Goal: Answer question/provide support

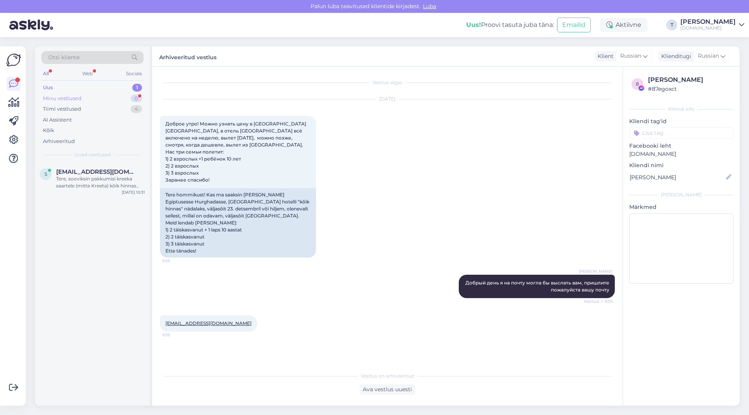
click at [102, 95] on div "Minu vestlused 0" at bounding box center [92, 98] width 102 height 11
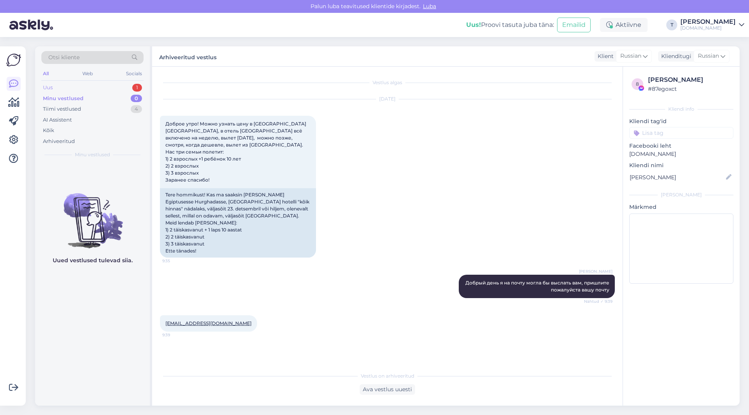
click at [101, 85] on div "Uus 1" at bounding box center [92, 87] width 102 height 11
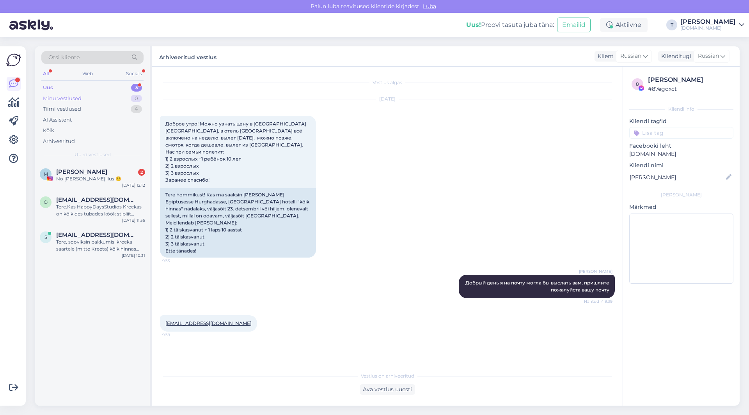
click at [95, 99] on div "Minu vestlused 0" at bounding box center [92, 98] width 102 height 11
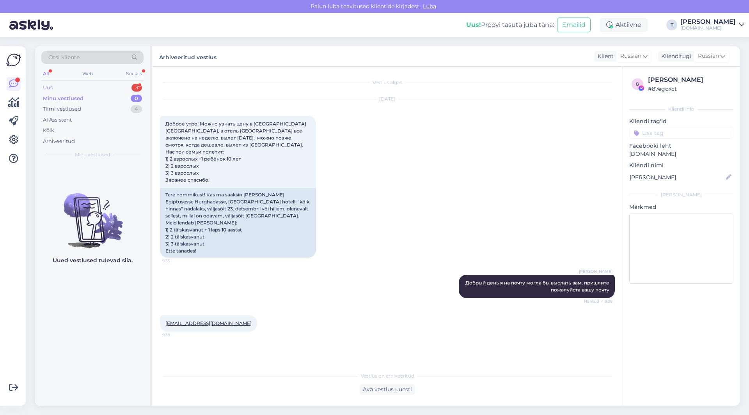
click at [95, 87] on div "Uus 3" at bounding box center [92, 87] width 102 height 11
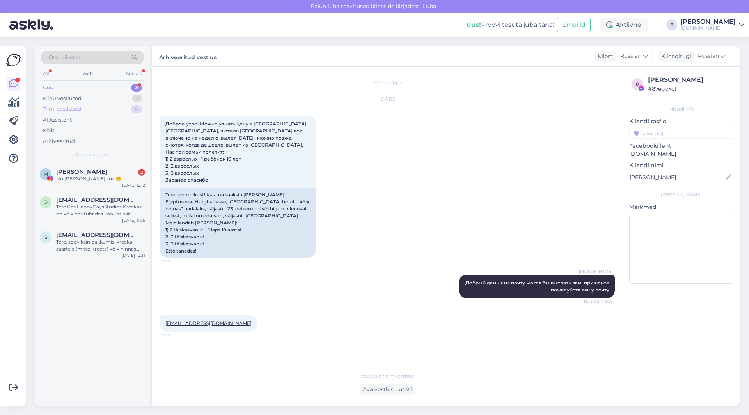
click at [90, 104] on div "Tiimi vestlused 4" at bounding box center [92, 109] width 102 height 11
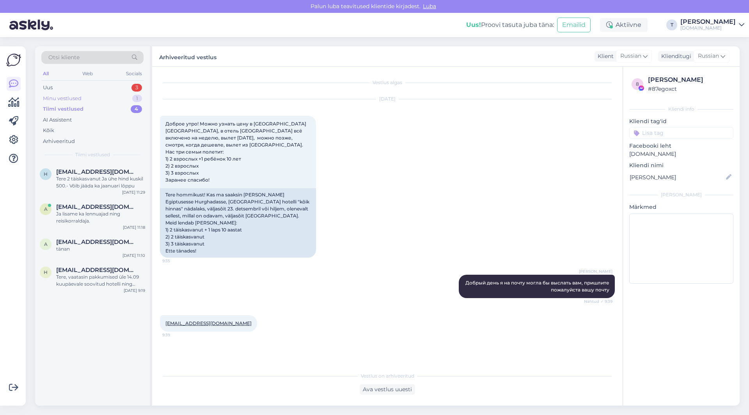
click at [88, 96] on div "Minu vestlused 1" at bounding box center [92, 98] width 102 height 11
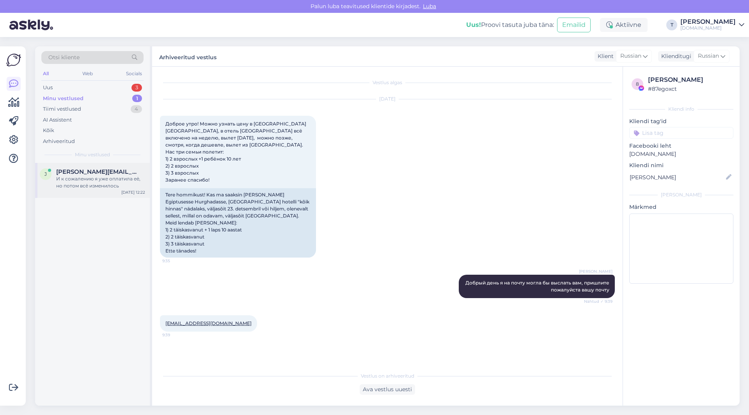
click at [85, 189] on div "И к сожалению я уже оплатила её, но потом всё изменилось" at bounding box center [100, 183] width 89 height 14
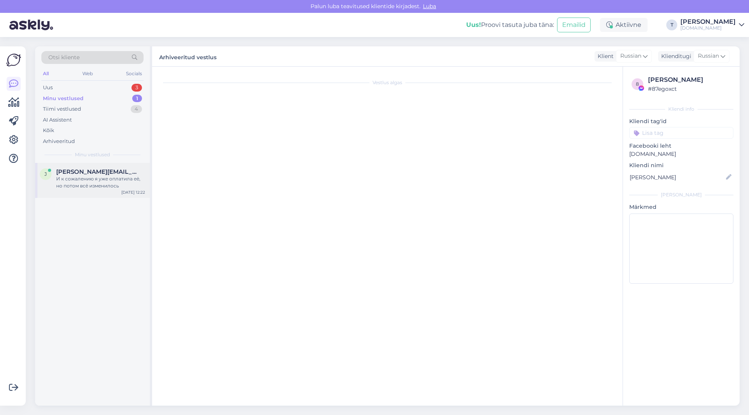
scroll to position [4636, 0]
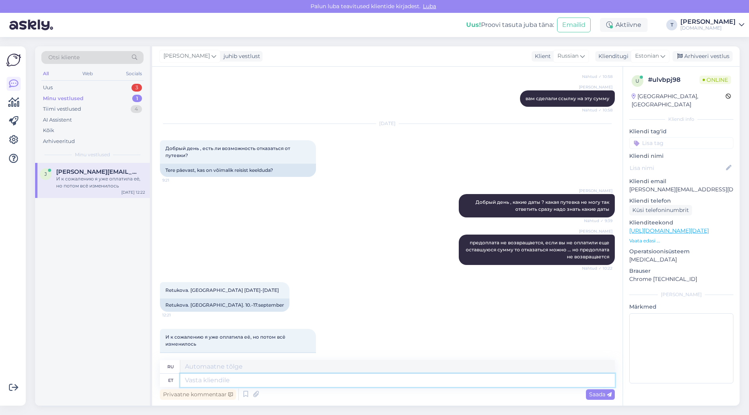
click at [239, 375] on textarea at bounding box center [397, 380] width 435 height 13
click at [644, 57] on span "Estonian" at bounding box center [647, 56] width 24 height 9
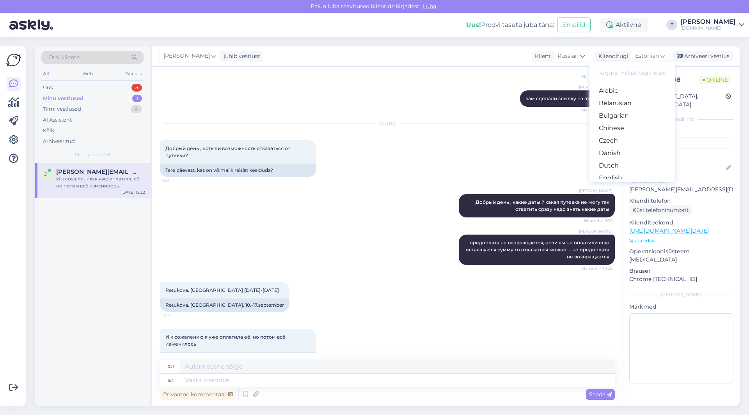
click at [609, 397] on link "Russian" at bounding box center [632, 403] width 86 height 12
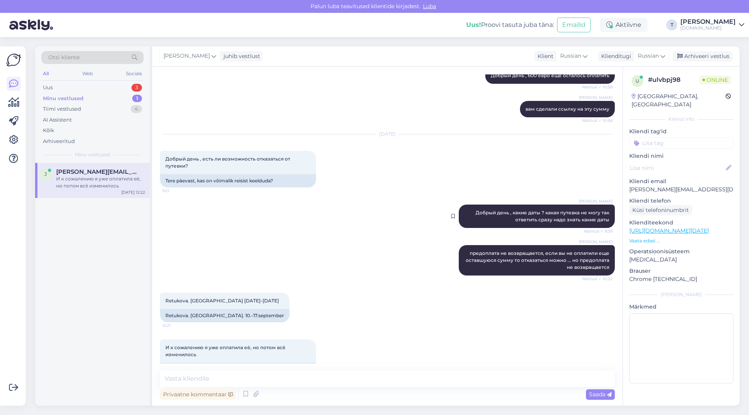
click at [452, 206] on div at bounding box center [455, 216] width 7 height 23
click at [323, 378] on textarea at bounding box center [387, 379] width 455 height 16
type textarea "вам надо писать на почту нам"
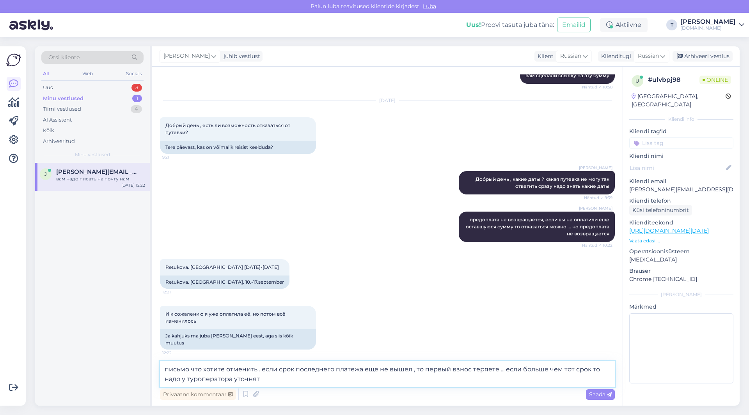
type textarea "письмо что хотите отменить . если срок последнего платежа еще не вышел , то пер…"
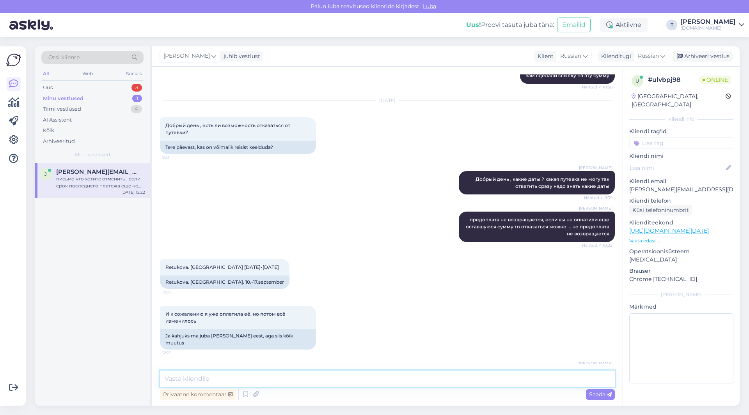
scroll to position [4706, 0]
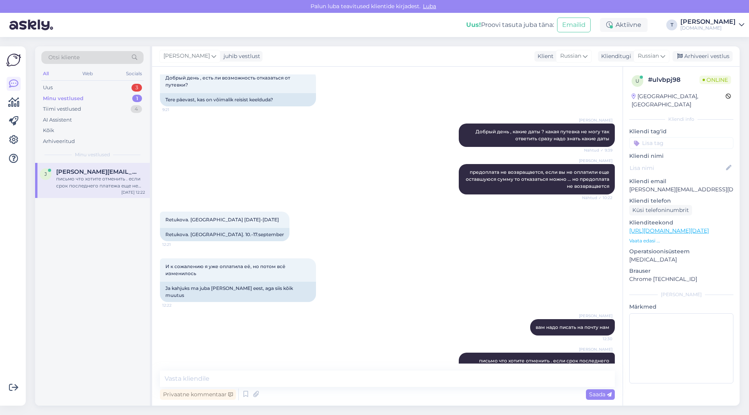
click at [677, 186] on p "[PERSON_NAME][EMAIL_ADDRESS][DOMAIN_NAME]" at bounding box center [681, 190] width 104 height 8
copy p "[PERSON_NAME][EMAIL_ADDRESS][DOMAIN_NAME]"
click at [245, 382] on textarea at bounding box center [387, 379] width 455 height 16
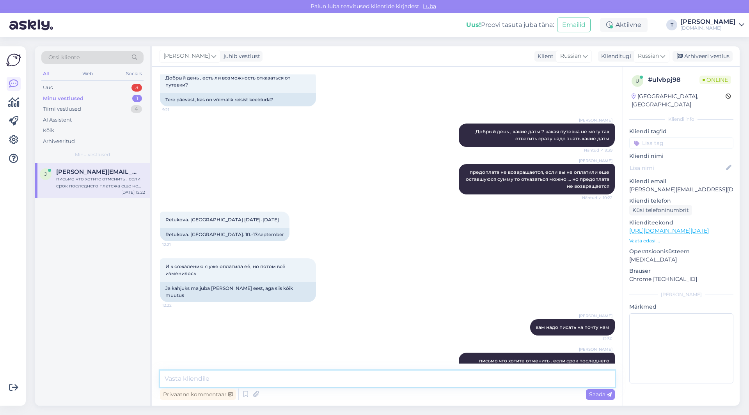
click at [247, 377] on textarea at bounding box center [387, 379] width 455 height 16
type textarea "у вас 19 число стоит , еще можете отменить с 10% штрафом, напишите на мейл мне"
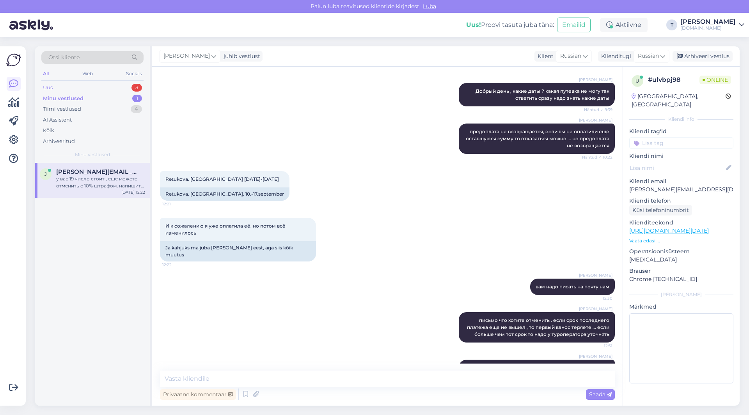
click at [112, 84] on div "Uus 3" at bounding box center [92, 87] width 102 height 11
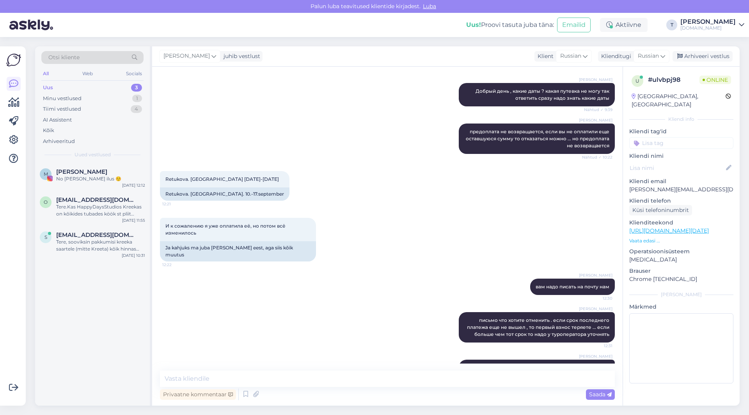
click at [265, 117] on div "[PERSON_NAME] предоплата не возвращается, если вы не оплатили еще оставшуюся су…" at bounding box center [387, 139] width 455 height 48
click at [402, 165] on div "Retukova. Турция. [DATE]-17 [DATE] 12:21 Retukova. [GEOGRAPHIC_DATA]. 10.-17.se…" at bounding box center [387, 186] width 455 height 47
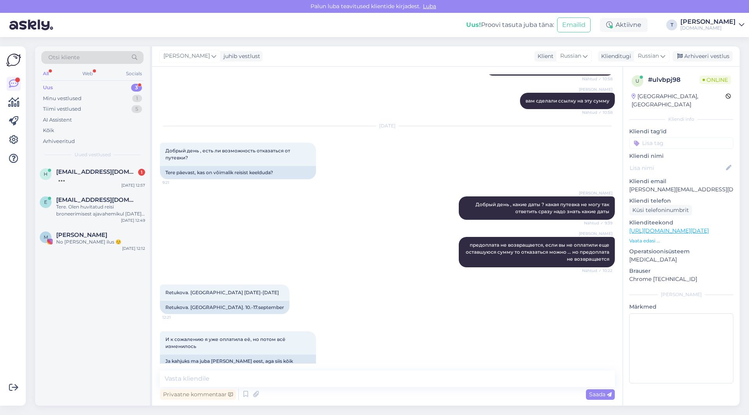
scroll to position [4630, 0]
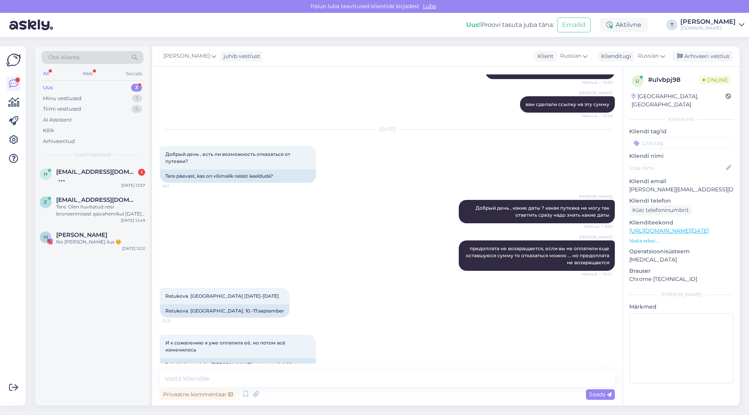
click at [70, 90] on div "Uus 3" at bounding box center [92, 87] width 102 height 11
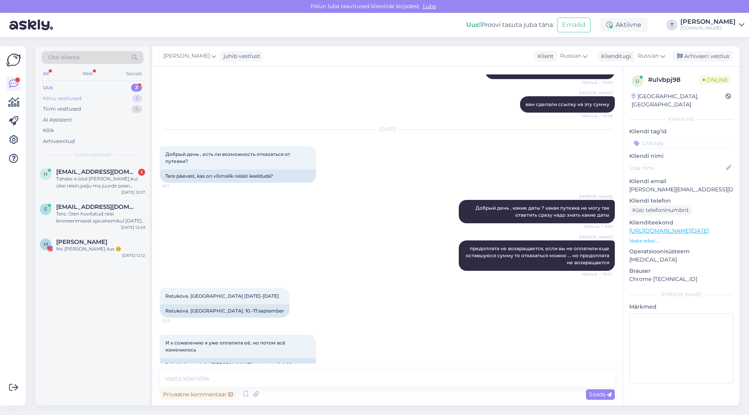
click at [71, 97] on div "Minu vestlused" at bounding box center [62, 99] width 39 height 8
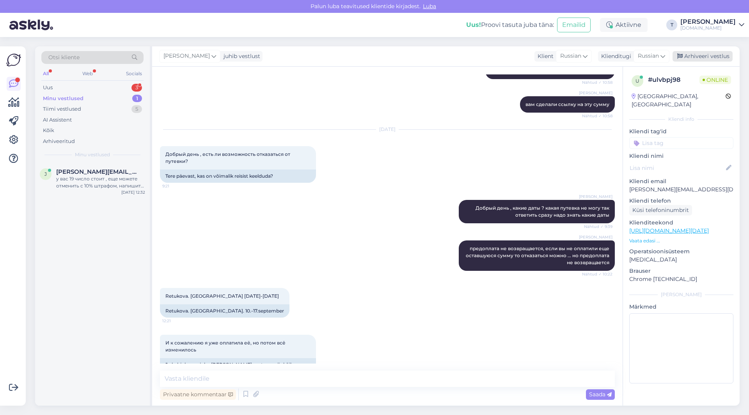
click at [695, 54] on div "Arhiveeri vestlus" at bounding box center [703, 56] width 60 height 11
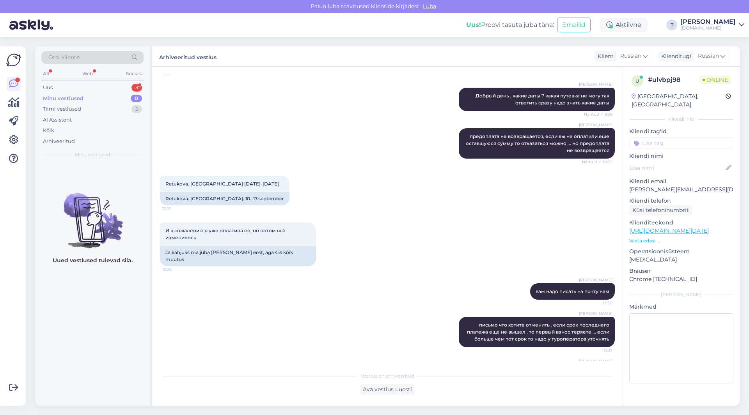
scroll to position [4750, 0]
